Goal: Task Accomplishment & Management: Complete application form

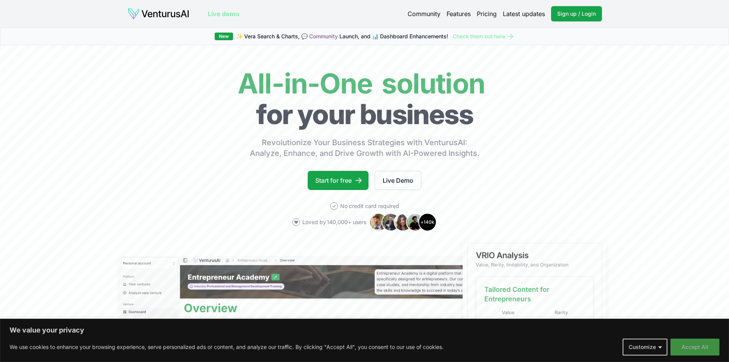
click at [695, 347] on button "Accept All" at bounding box center [695, 346] width 49 height 17
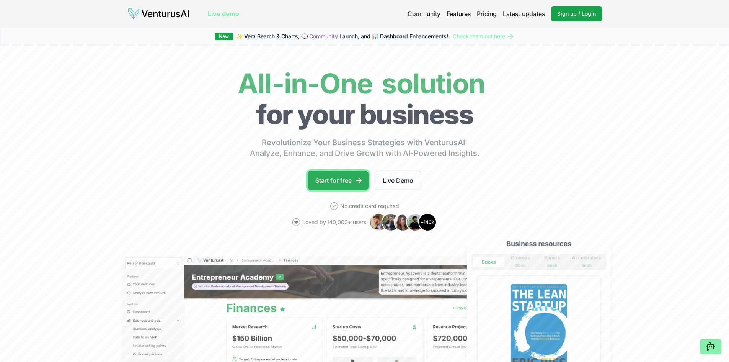
click at [335, 180] on link "Start for free" at bounding box center [338, 180] width 61 height 19
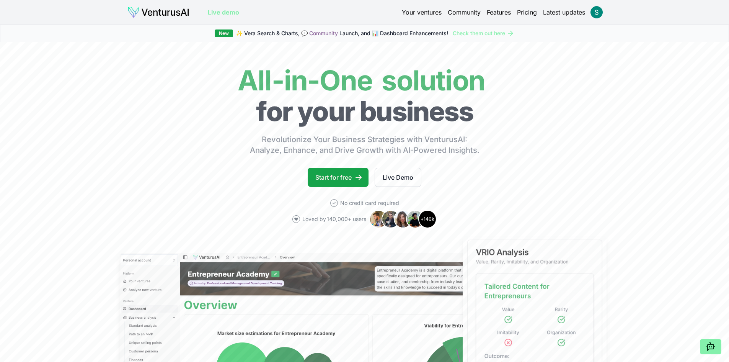
click at [525, 17] on div "Your ventures Community Features Pricing Latest updates" at bounding box center [502, 12] width 200 height 11
click at [528, 13] on link "Pricing" at bounding box center [527, 12] width 20 height 9
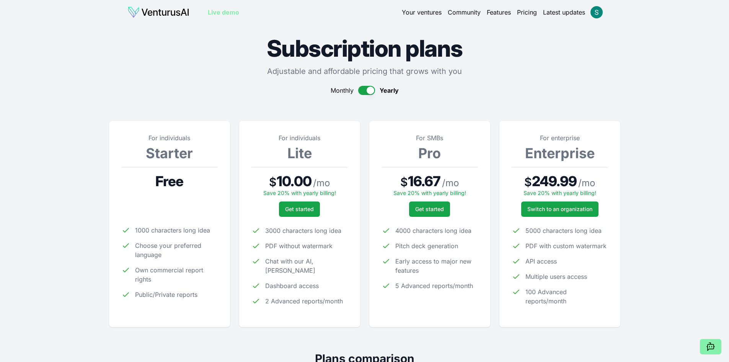
click at [430, 15] on link "Your ventures" at bounding box center [422, 12] width 40 height 9
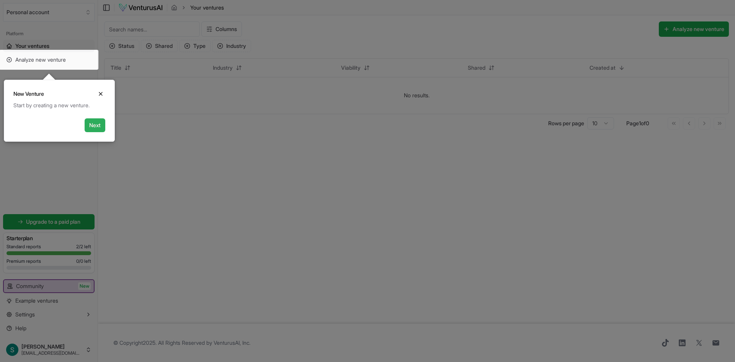
click at [95, 128] on button "Next" at bounding box center [95, 125] width 21 height 14
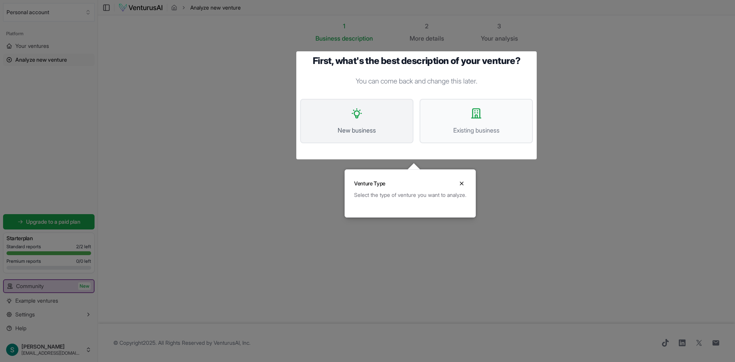
click at [356, 123] on button "New business" at bounding box center [356, 121] width 113 height 44
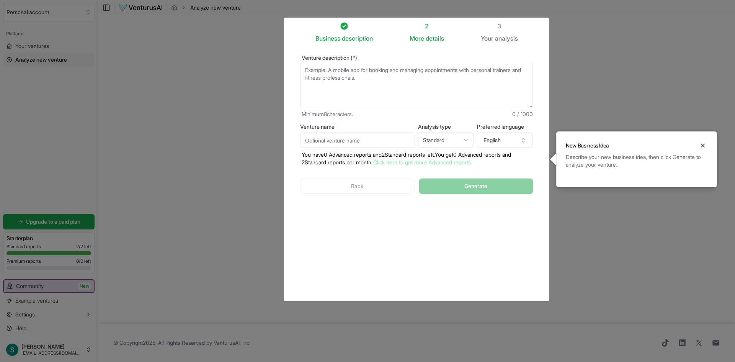
click at [520, 165] on p "You have 0 Advanced reports and 2 Standard reports left. Y ou get 0 Advanced re…" at bounding box center [416, 158] width 233 height 15
click at [376, 80] on textarea "Venture description (*)" at bounding box center [416, 85] width 233 height 45
type textarea "A website that let's [PERSON_NAME] to post their work to find jobs and employer…"
click at [469, 140] on html "We value your privacy We use cookies to enhance your browsing experience, serve…" at bounding box center [367, 181] width 735 height 362
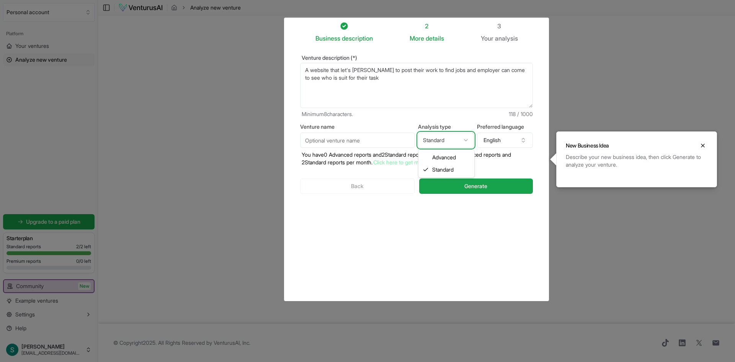
click at [469, 140] on html "We value your privacy We use cookies to enhance your browsing experience, serve…" at bounding box center [367, 181] width 735 height 362
click at [497, 186] on button "Generate" at bounding box center [476, 185] width 114 height 15
